Goal: Book appointment/travel/reservation

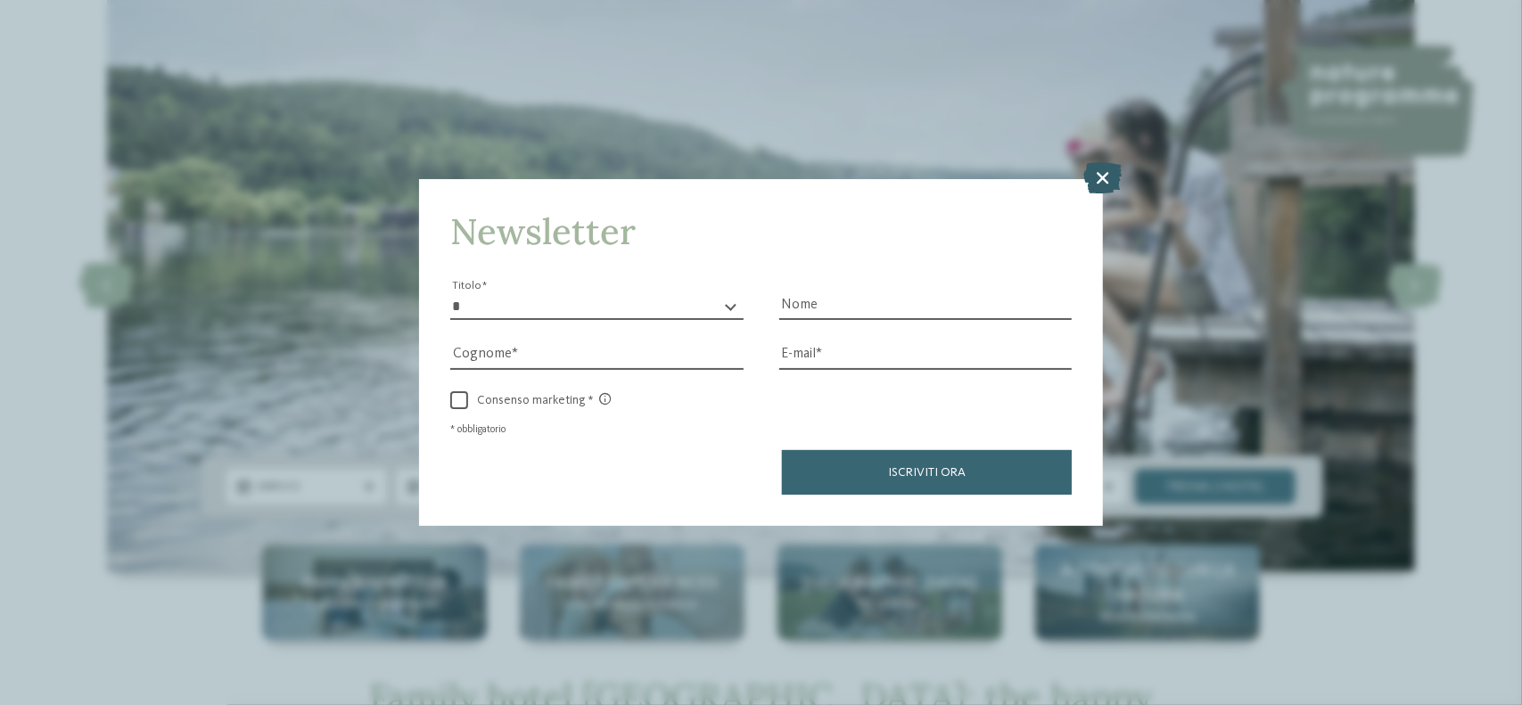
click at [1111, 181] on icon at bounding box center [1103, 178] width 38 height 31
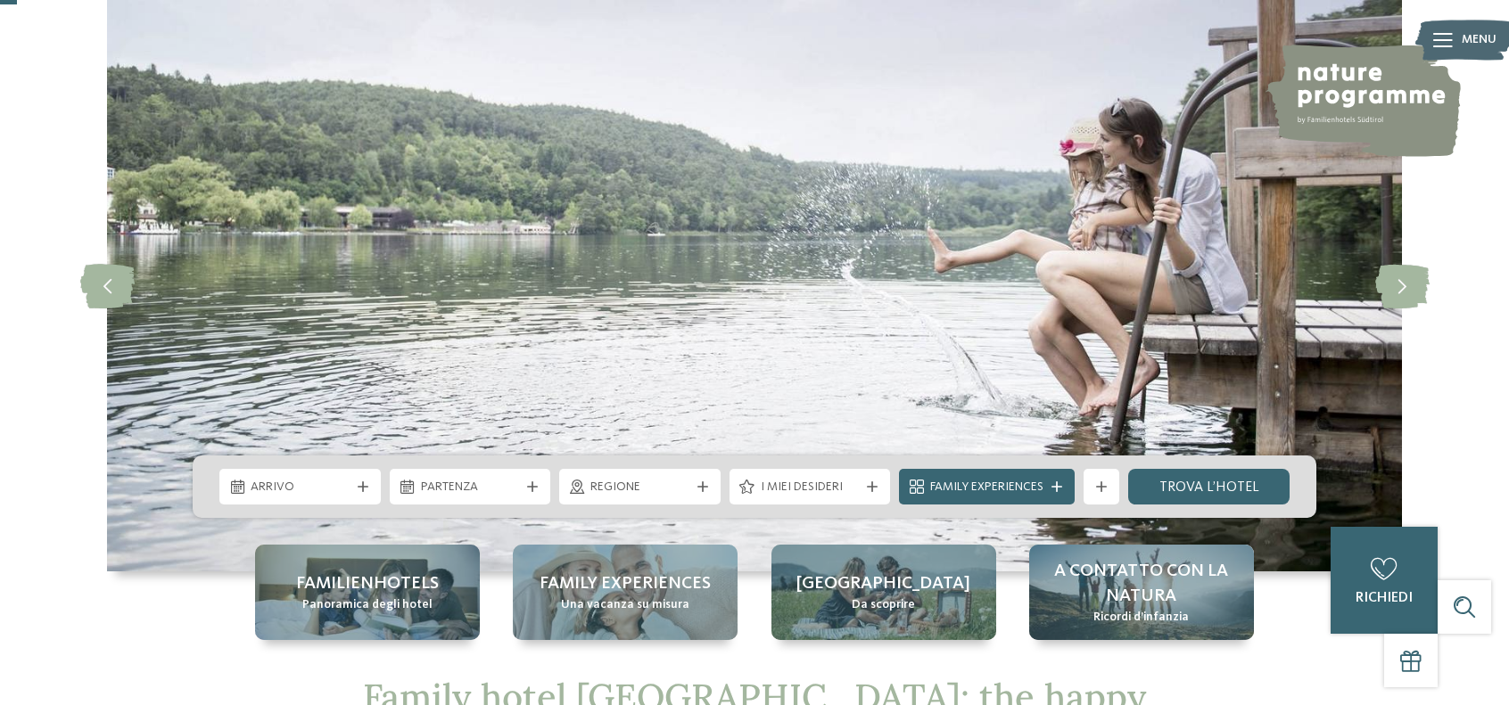
click at [1452, 38] on img at bounding box center [1464, 40] width 98 height 49
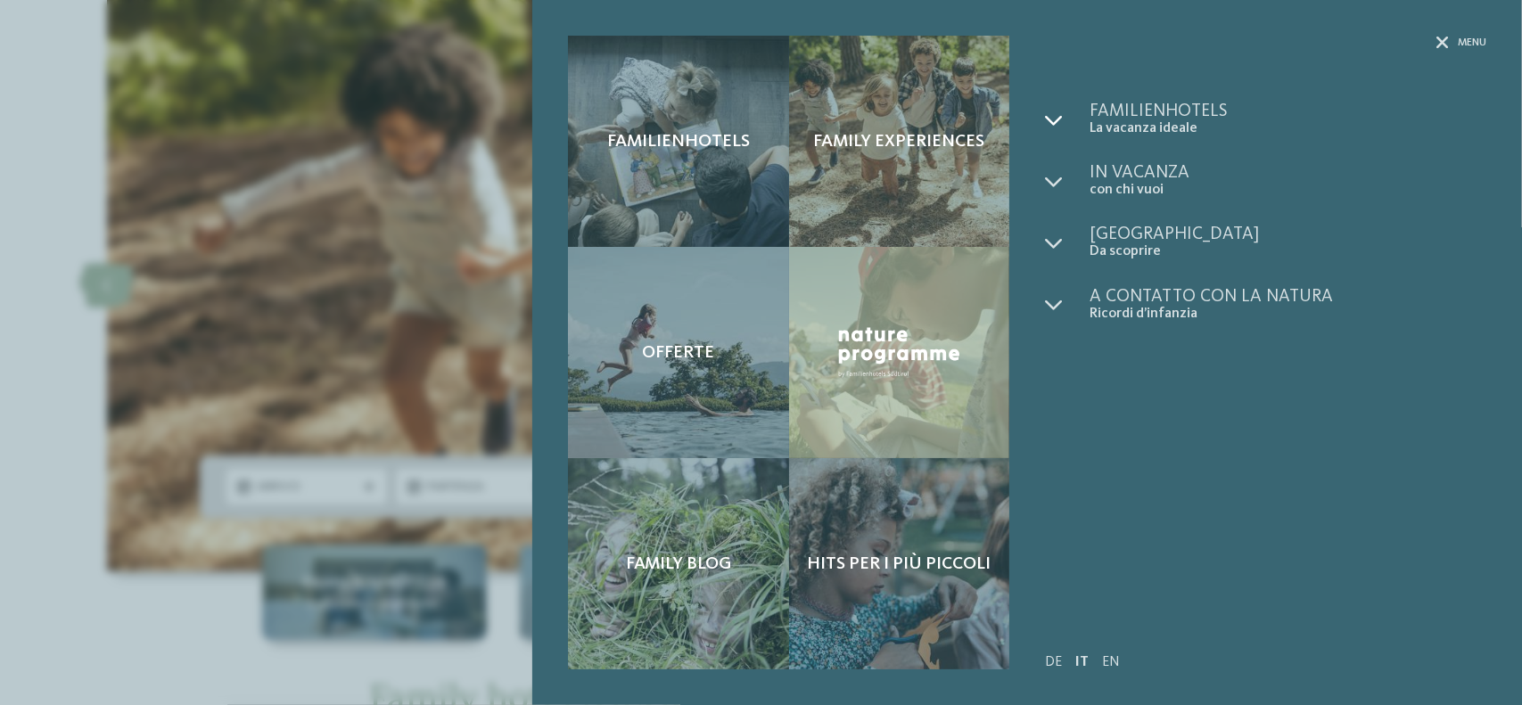
click at [1059, 119] on icon at bounding box center [1054, 120] width 18 height 18
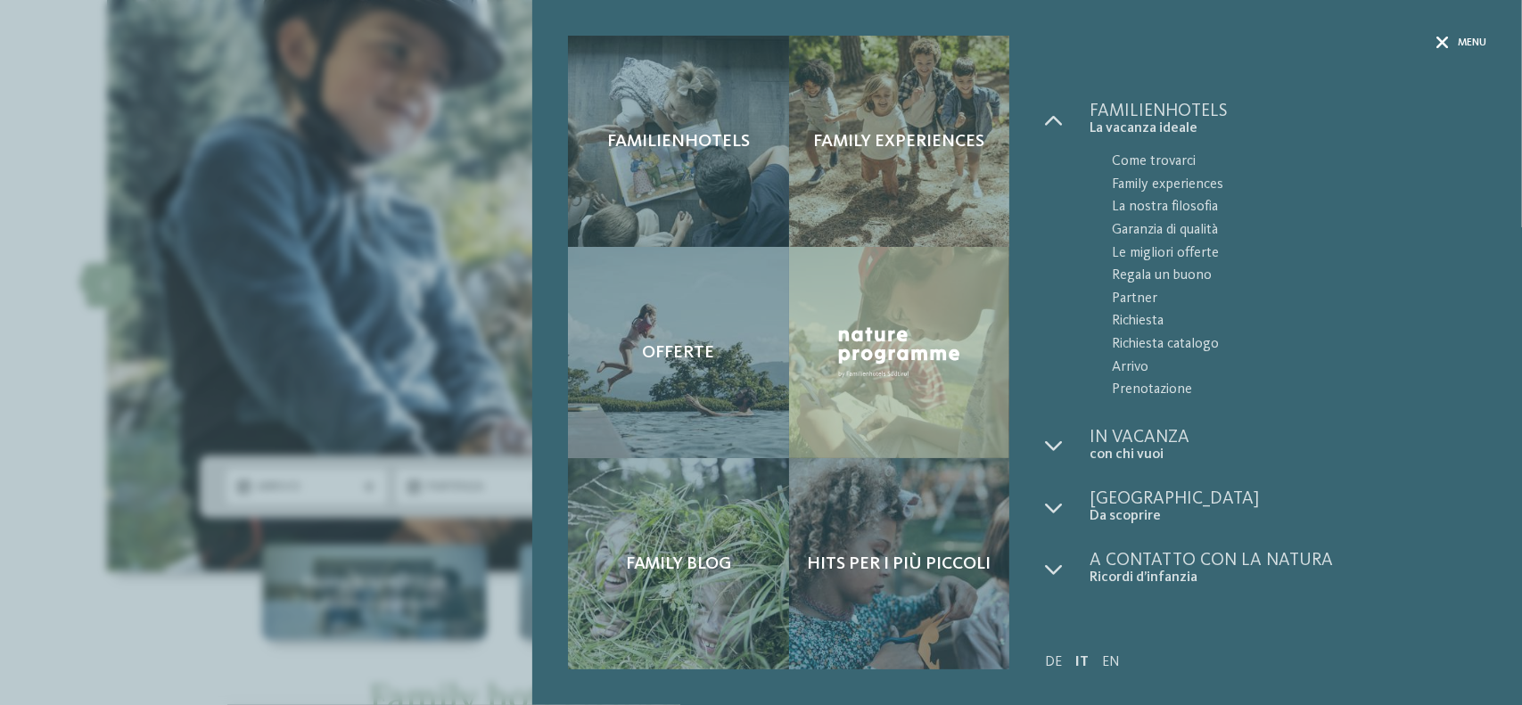
click at [1442, 36] on div at bounding box center [1442, 43] width 12 height 15
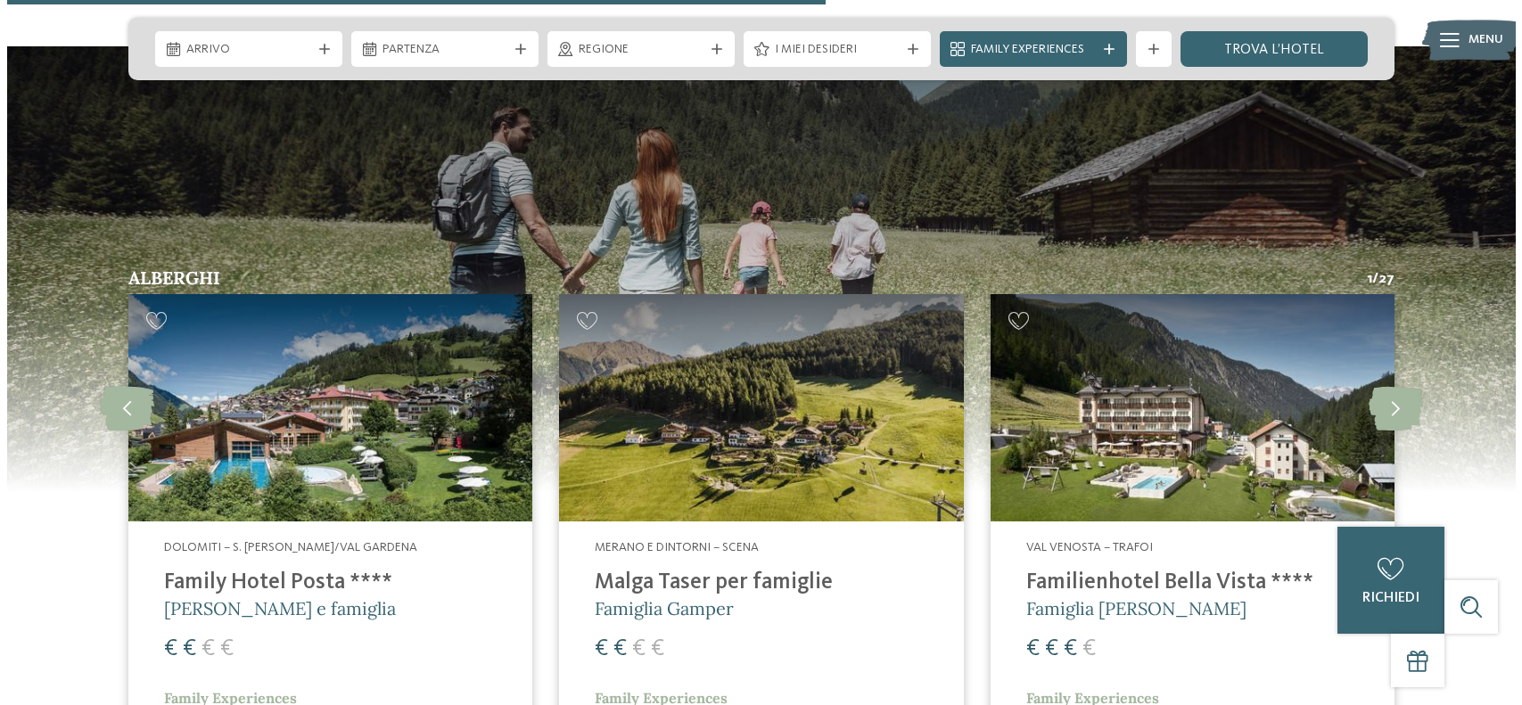
scroll to position [4636, 0]
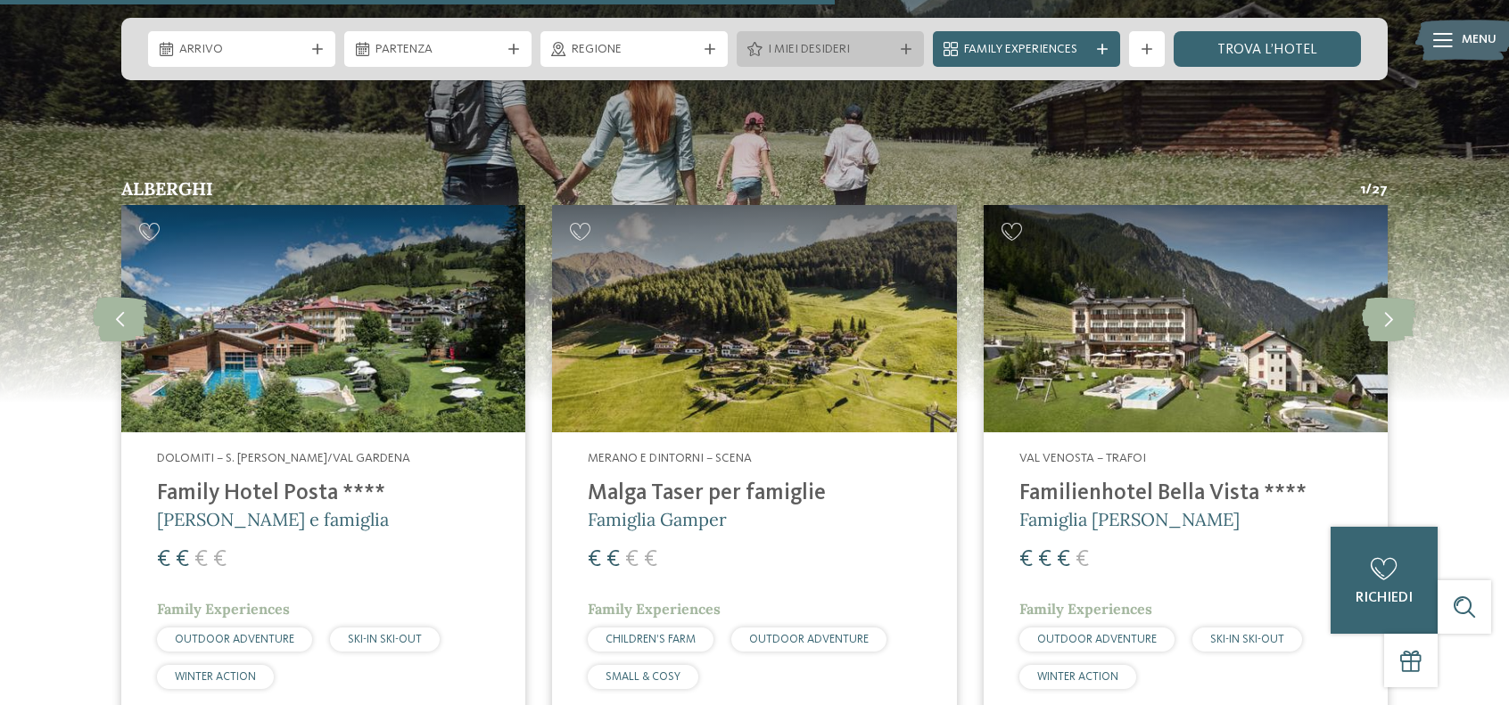
click at [802, 47] on span "I miei desideri" at bounding box center [830, 50] width 125 height 18
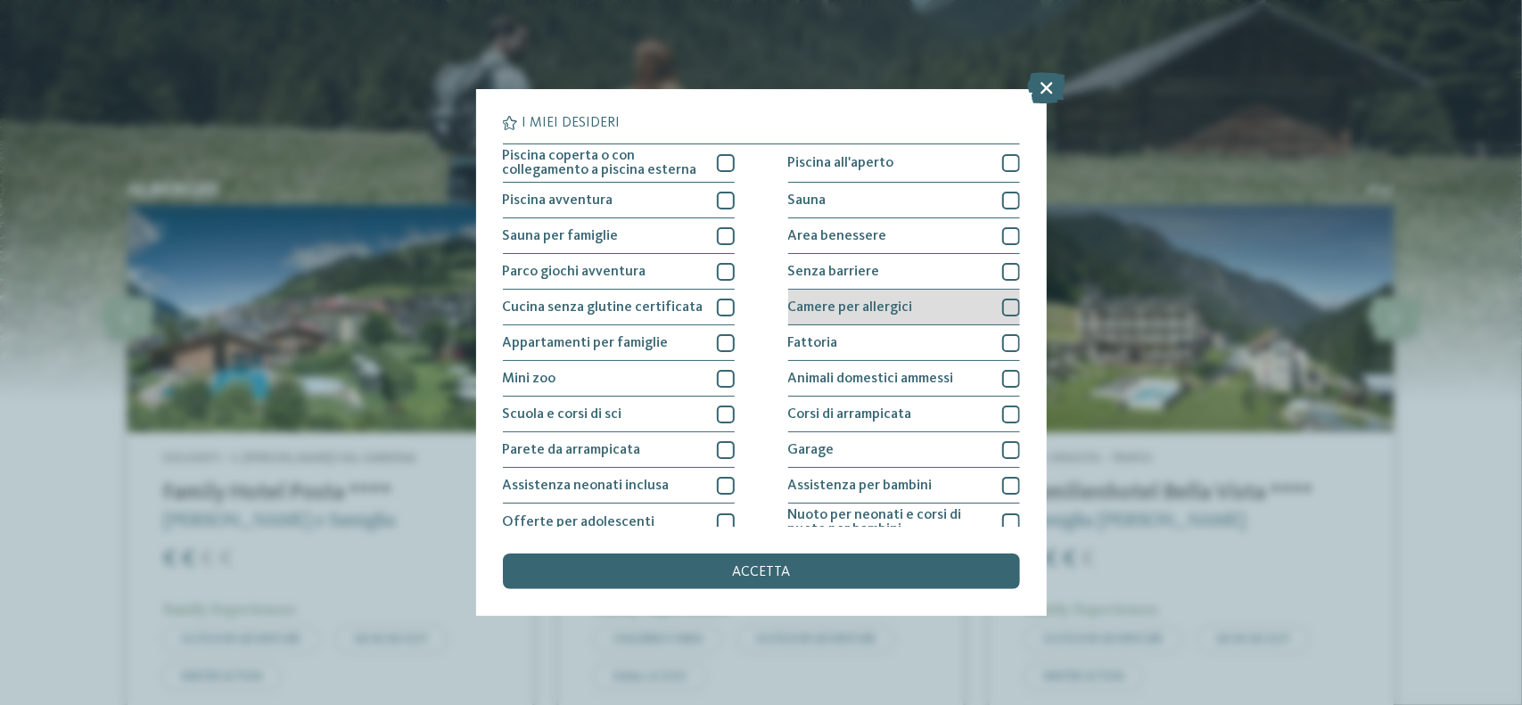
scroll to position [178, 0]
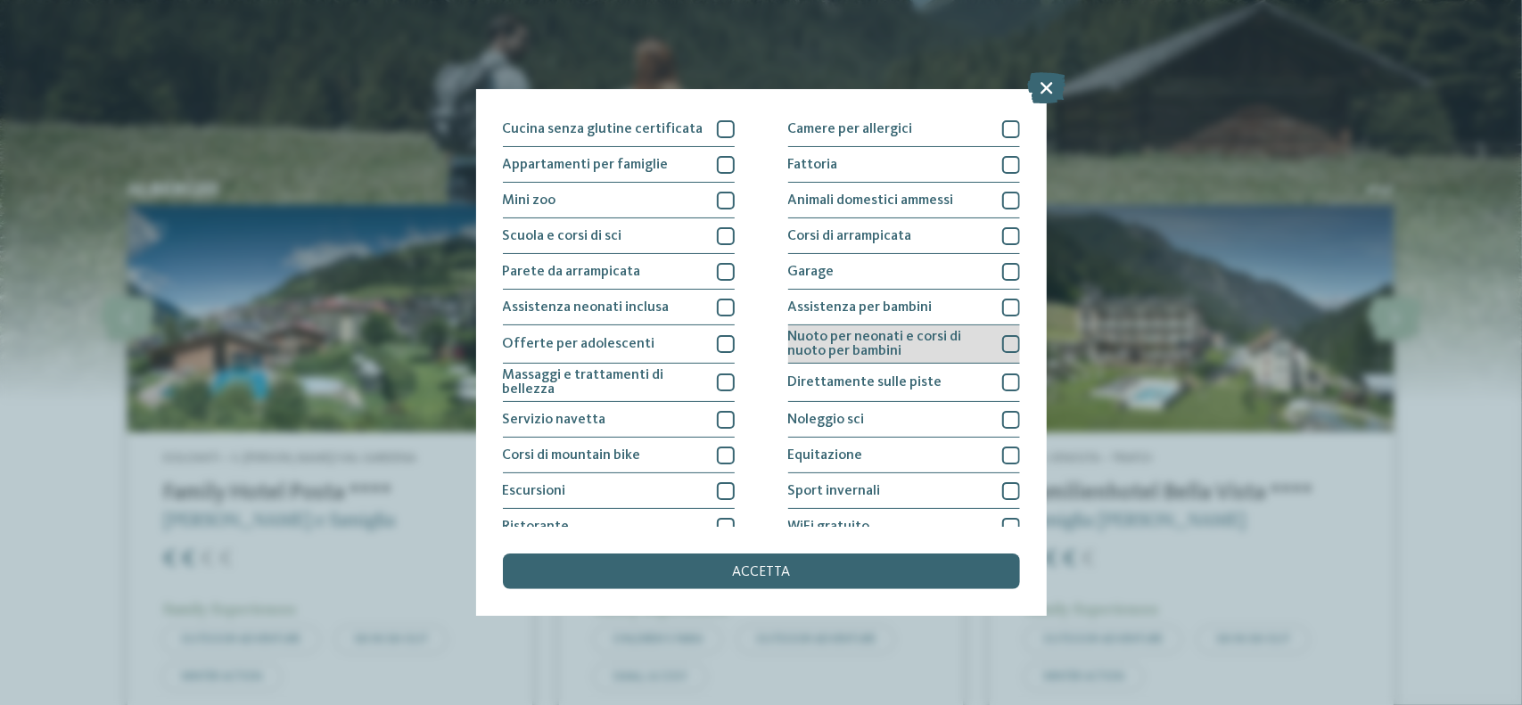
click at [804, 338] on span "Nuoto per neonati e corsi di nuoto per bambini" at bounding box center [888, 344] width 201 height 29
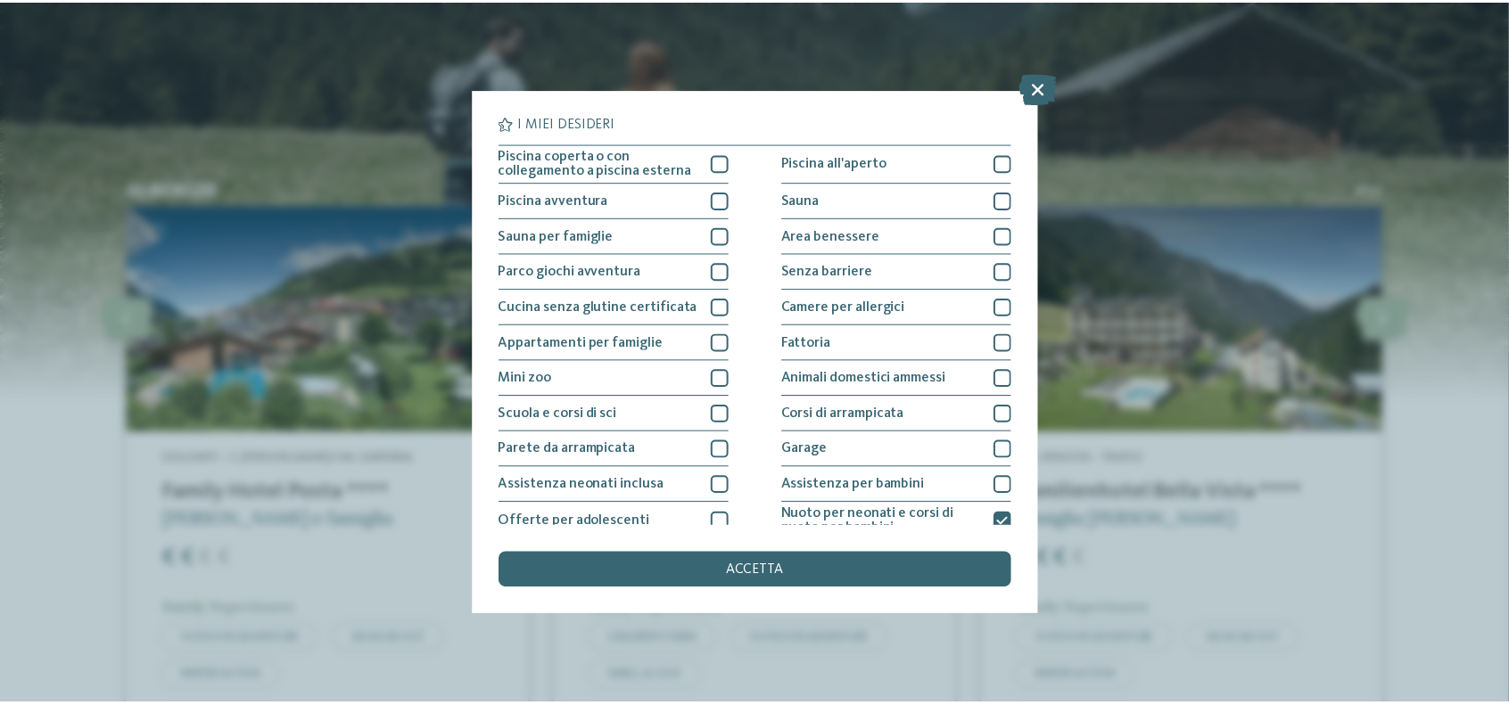
scroll to position [89, 0]
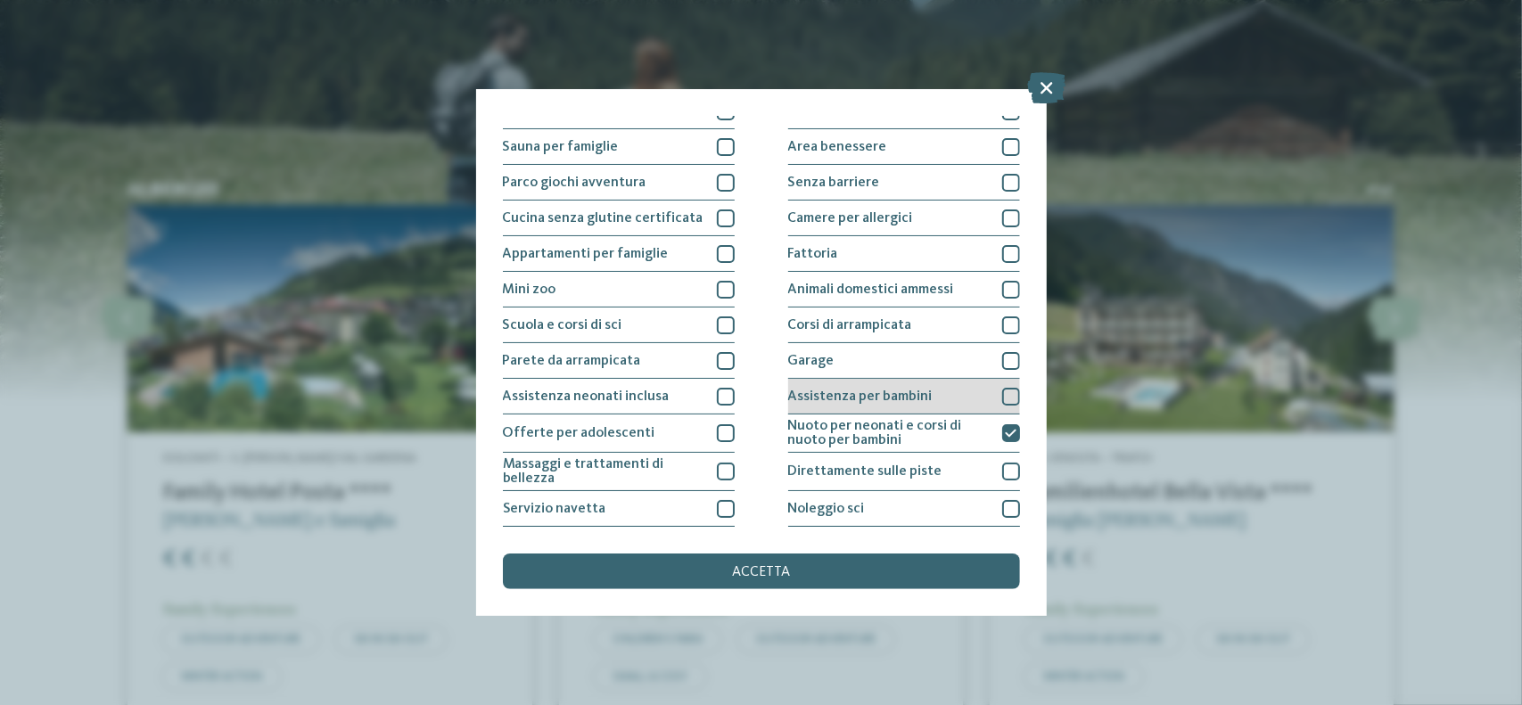
click at [913, 391] on span "Assistenza per bambini" at bounding box center [860, 397] width 144 height 14
click at [759, 581] on div "accetta" at bounding box center [761, 572] width 517 height 36
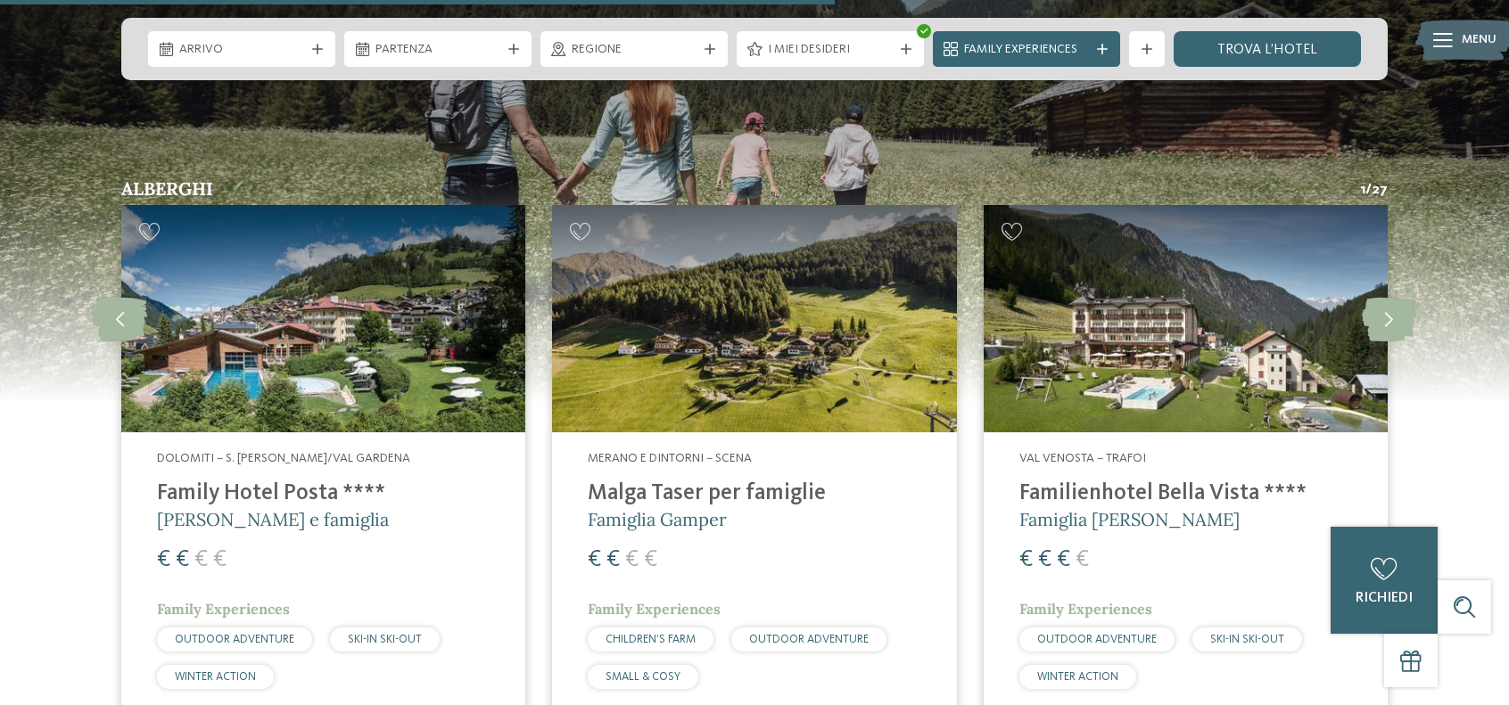
click at [1243, 74] on div "Arrivo Partenza" at bounding box center [754, 49] width 1266 height 62
click at [1252, 48] on link "trova l’hotel" at bounding box center [1266, 49] width 187 height 36
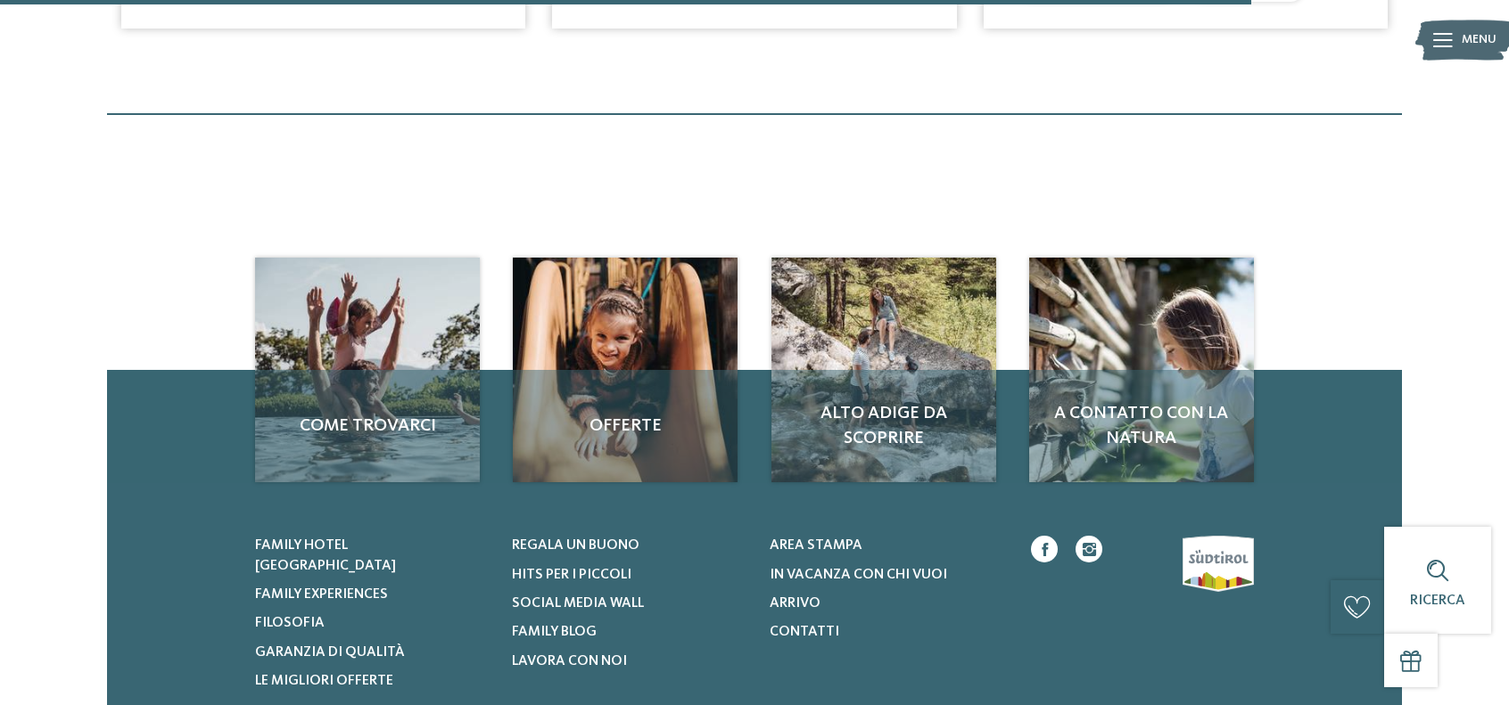
scroll to position [1297, 0]
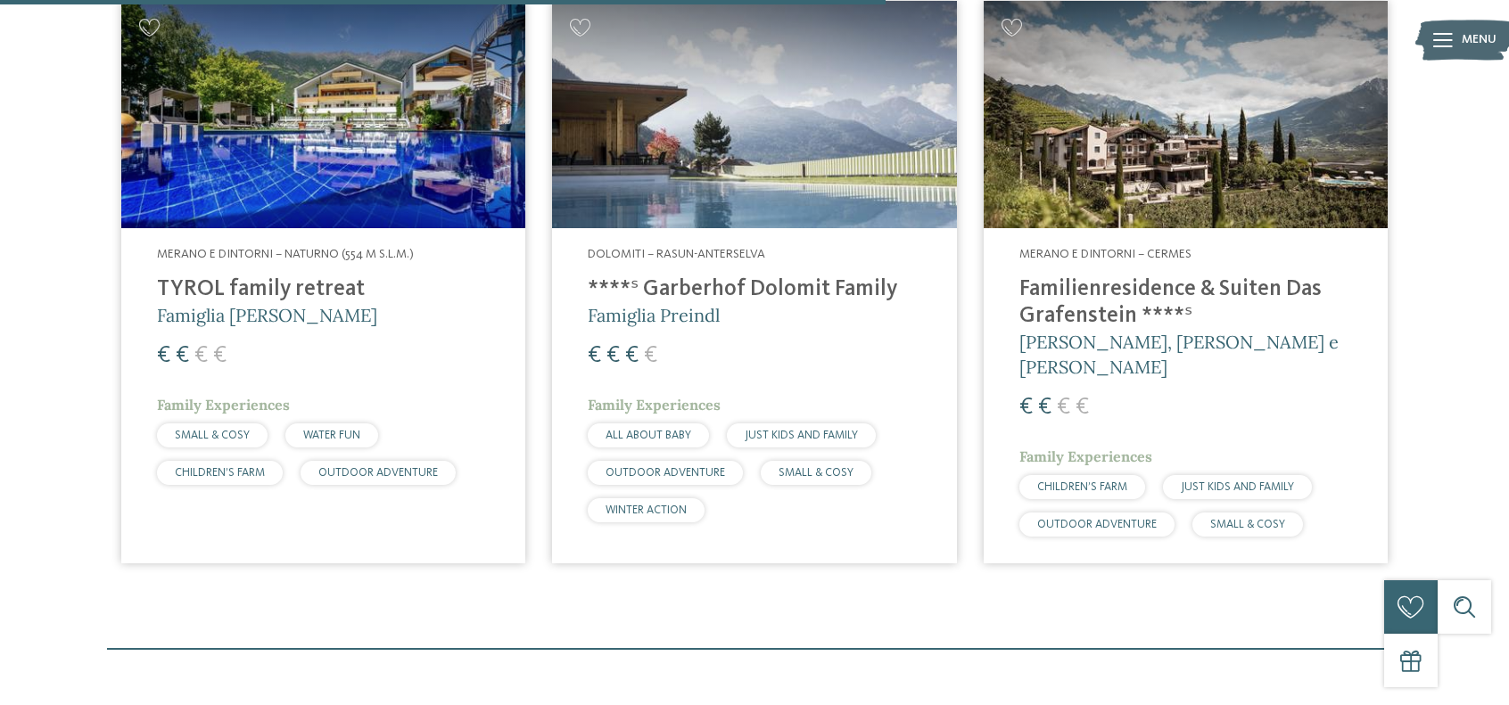
click at [1065, 279] on h4 "Familienresidence & Suiten Das Grafenstein ****ˢ" at bounding box center [1185, 302] width 333 height 53
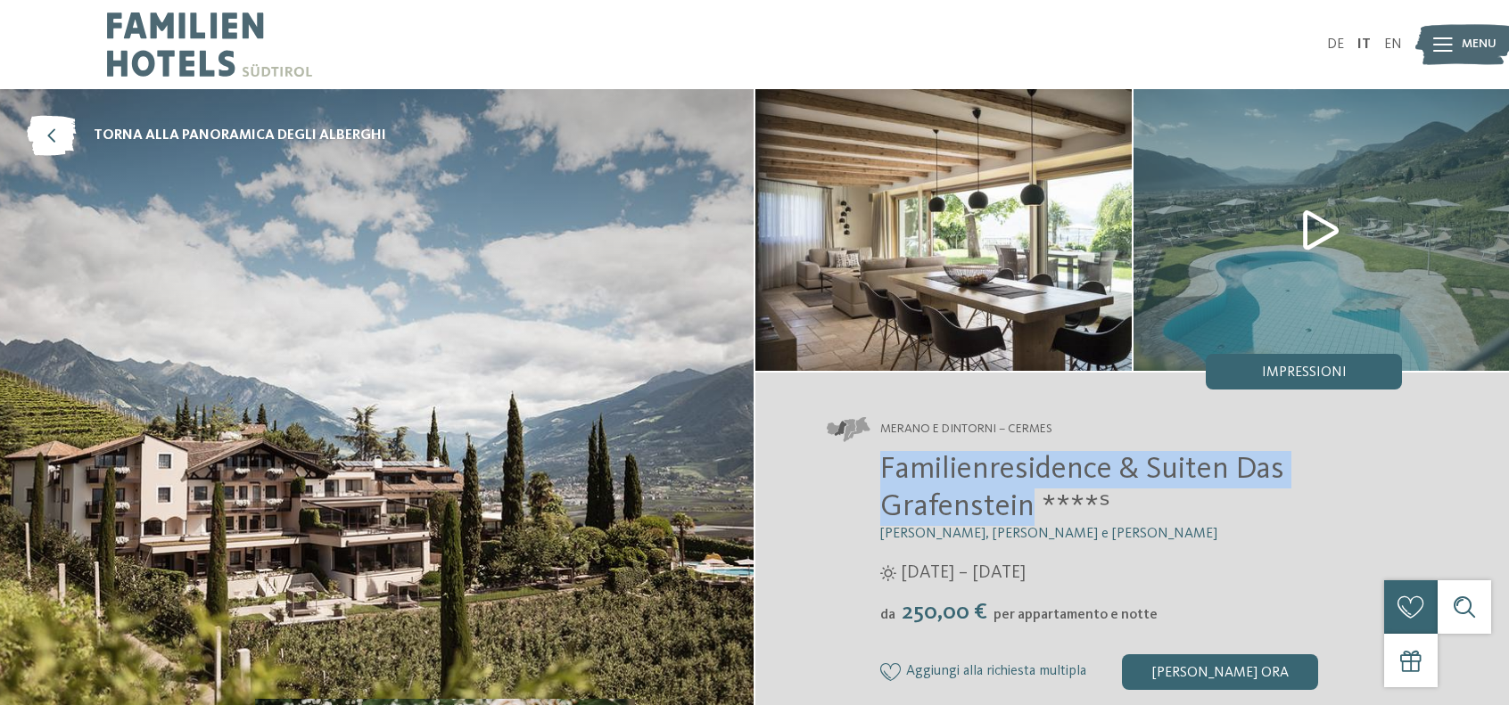
drag, startPoint x: 868, startPoint y: 454, endPoint x: 1027, endPoint y: 511, distance: 168.7
click at [1032, 514] on div "Familienresidence & Suiten Das Grafenstein ****ˢ Alexandra, Charlotte e Isabell…" at bounding box center [1114, 570] width 575 height 238
